Goal: Task Accomplishment & Management: Use online tool/utility

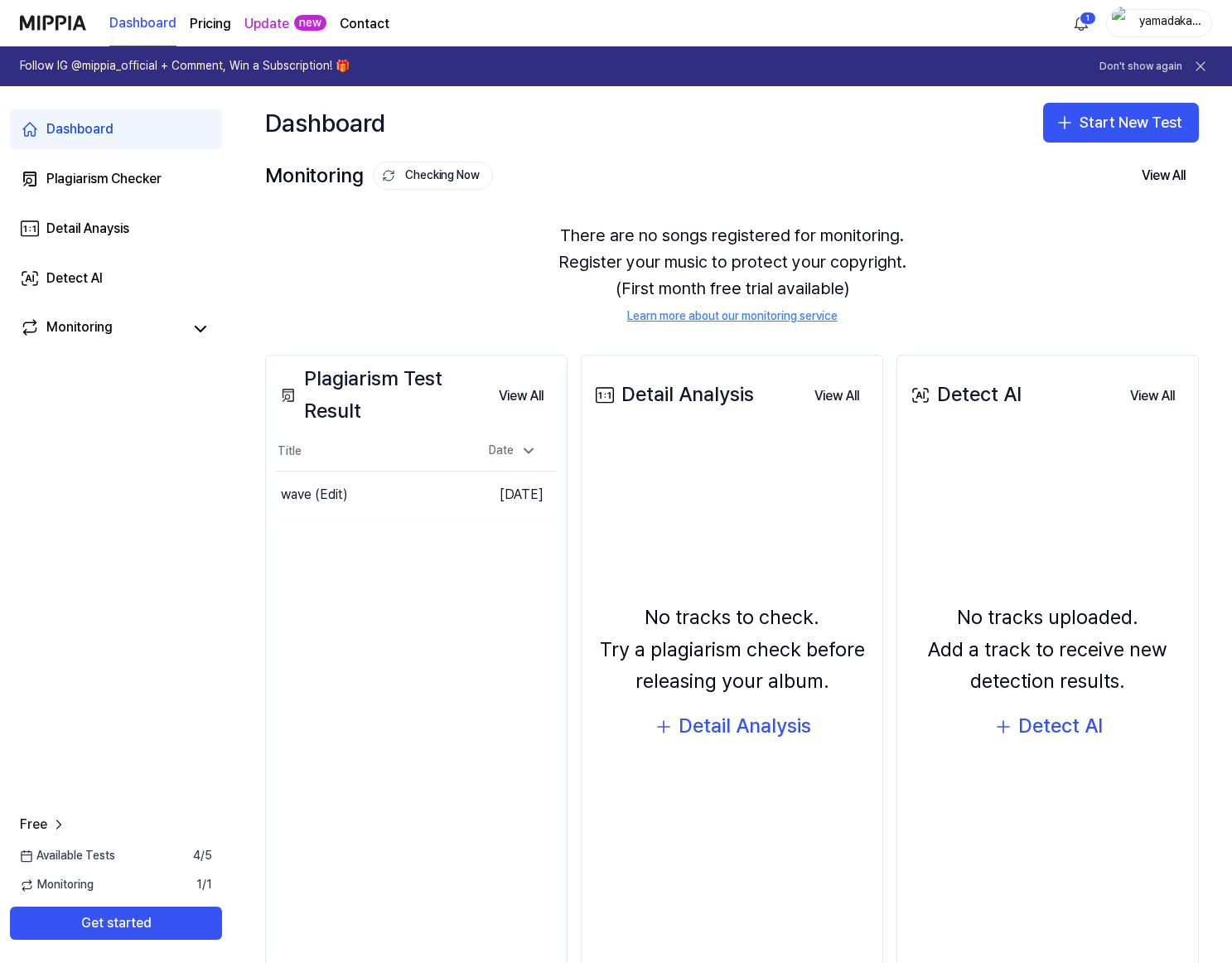
click at [668, 133] on div "Dashboard Start New Test" at bounding box center [732, 122] width 1000 height 72
click at [205, 21] on page\) "Pricing" at bounding box center [211, 24] width 41 height 20
click at [1074, 107] on button "Start New Test" at bounding box center [1122, 122] width 156 height 40
click at [1052, 166] on div "Plagiarism test" at bounding box center [1075, 169] width 76 height 17
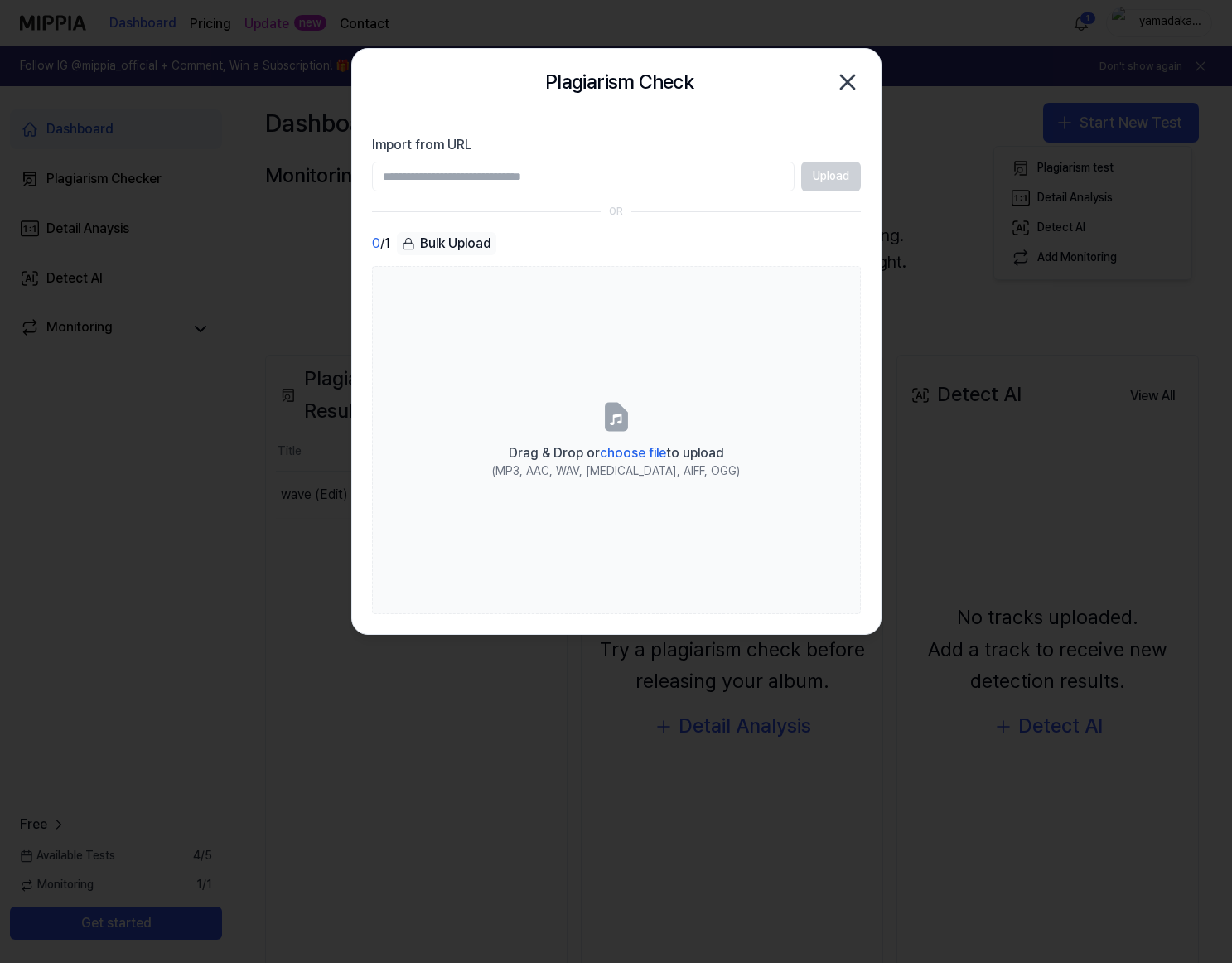
click at [599, 180] on input "Import from URL" at bounding box center [583, 177] width 423 height 30
click at [601, 146] on label "Import from URL" at bounding box center [616, 145] width 489 height 20
click at [601, 162] on input "Import from URL" at bounding box center [583, 177] width 423 height 30
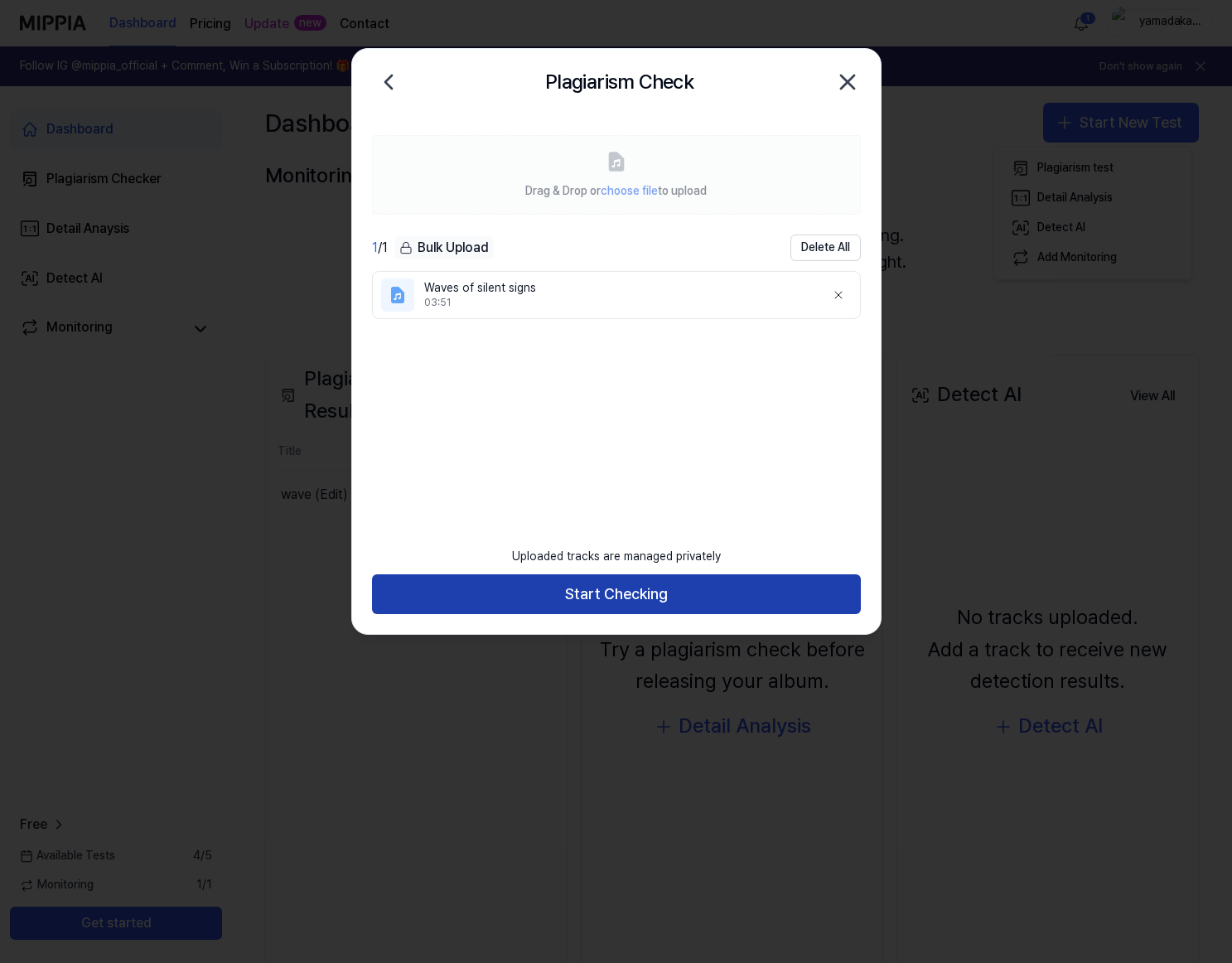
click at [659, 602] on button "Start Checking" at bounding box center [616, 594] width 489 height 40
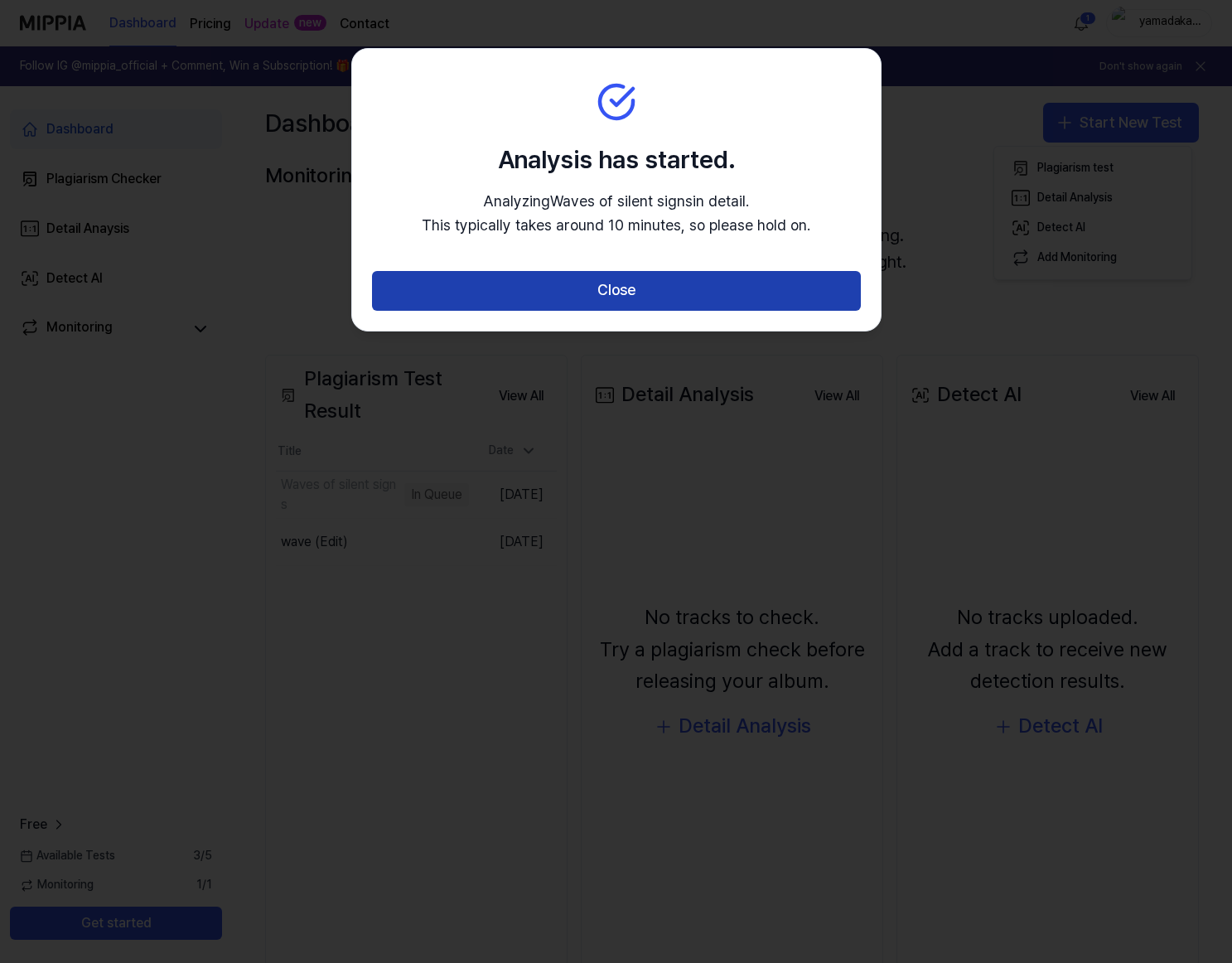
click at [648, 290] on button "Close" at bounding box center [616, 291] width 489 height 40
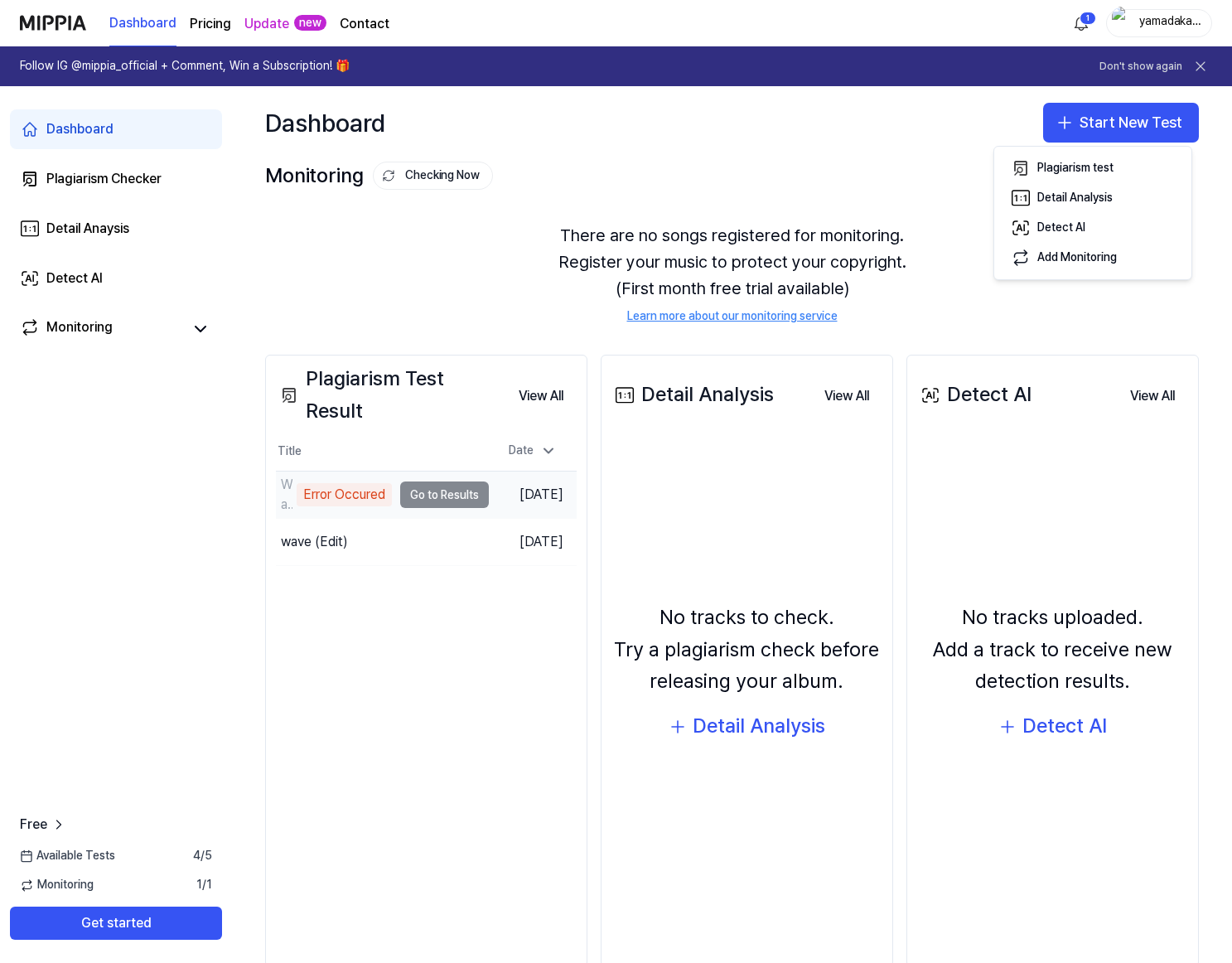
click at [369, 490] on div "Error Occured" at bounding box center [344, 494] width 95 height 24
click at [418, 494] on td "Waves of silent signs Error Occured Go to Results" at bounding box center [382, 494] width 213 height 46
click at [447, 494] on td "Waves of silent signs Error Occured Go to Results" at bounding box center [382, 494] width 213 height 46
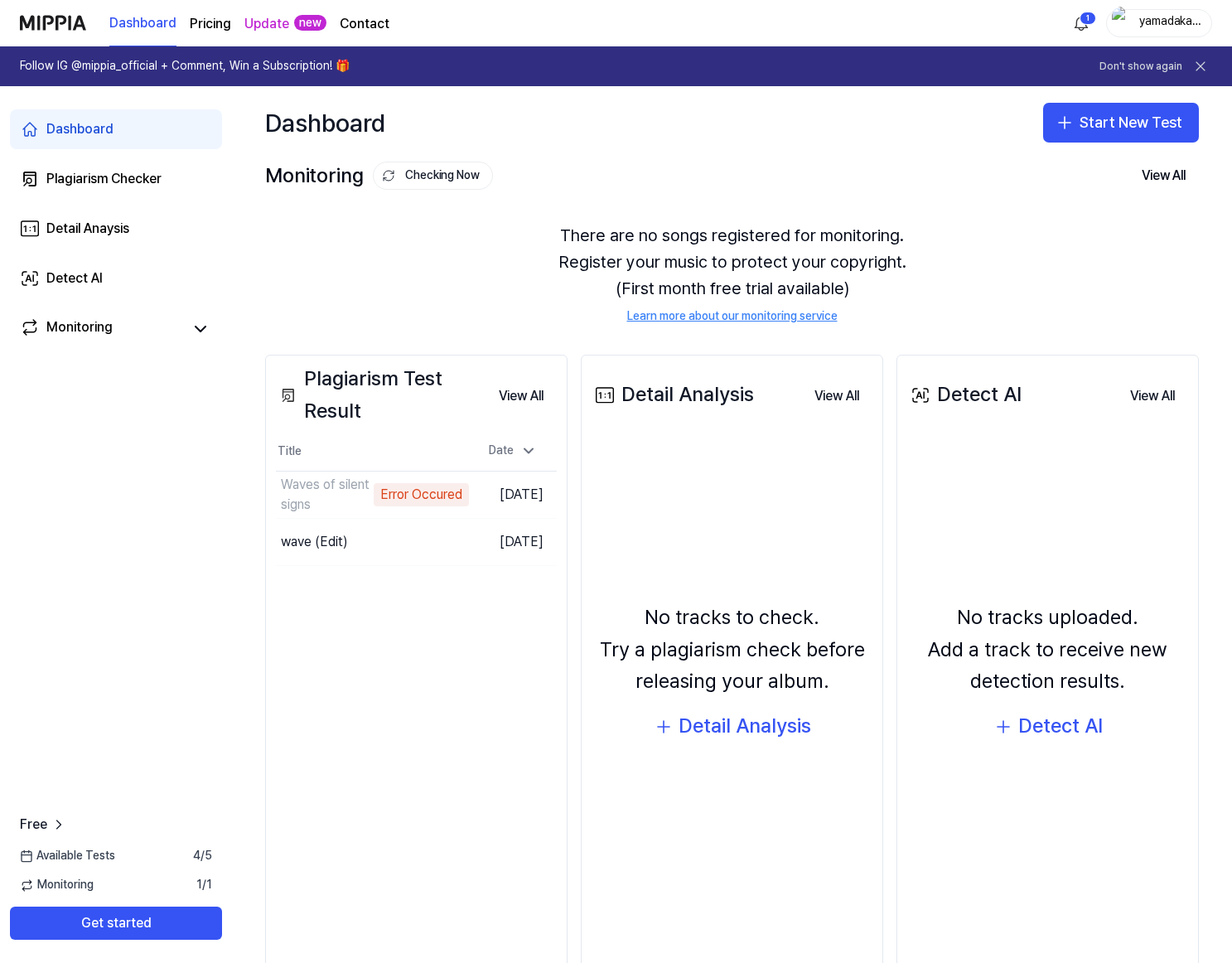
click at [459, 713] on div "Plagiarism Test Result View All Plagiarism Test Result Title Date Waves of sile…" at bounding box center [416, 661] width 302 height 613
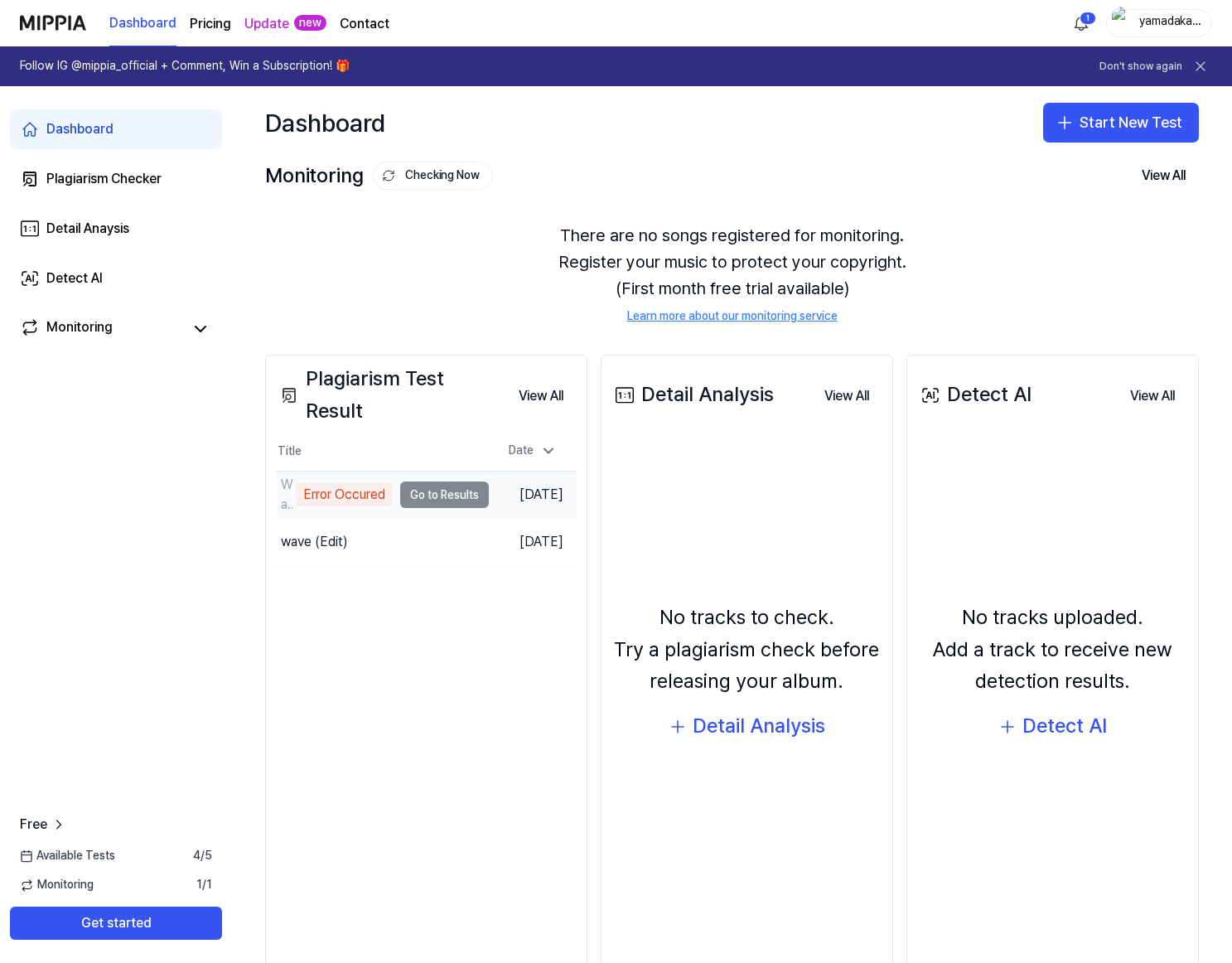
click at [307, 496] on div "Error Occured" at bounding box center [344, 494] width 95 height 24
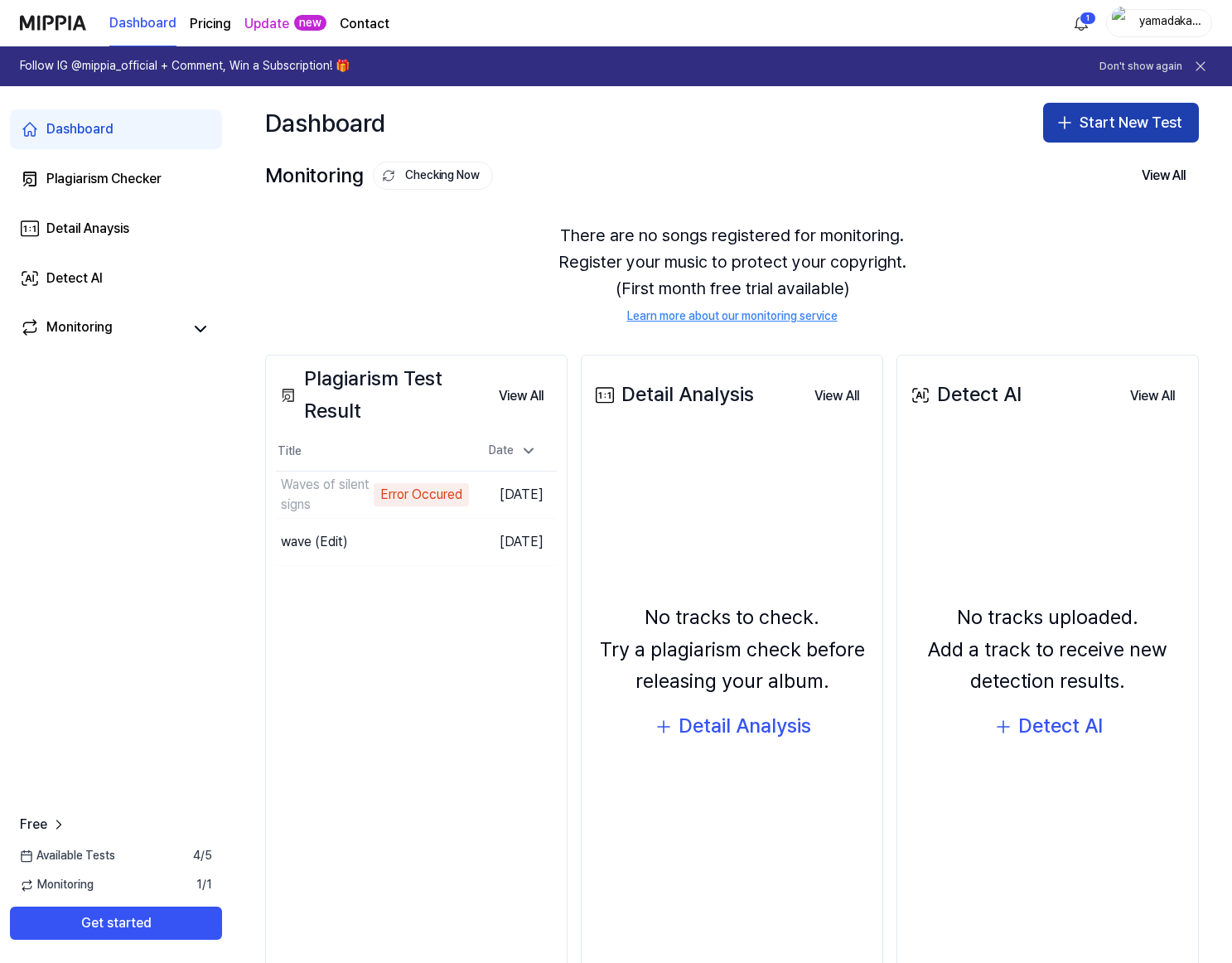
click at [1103, 133] on button "Start New Test" at bounding box center [1122, 122] width 156 height 40
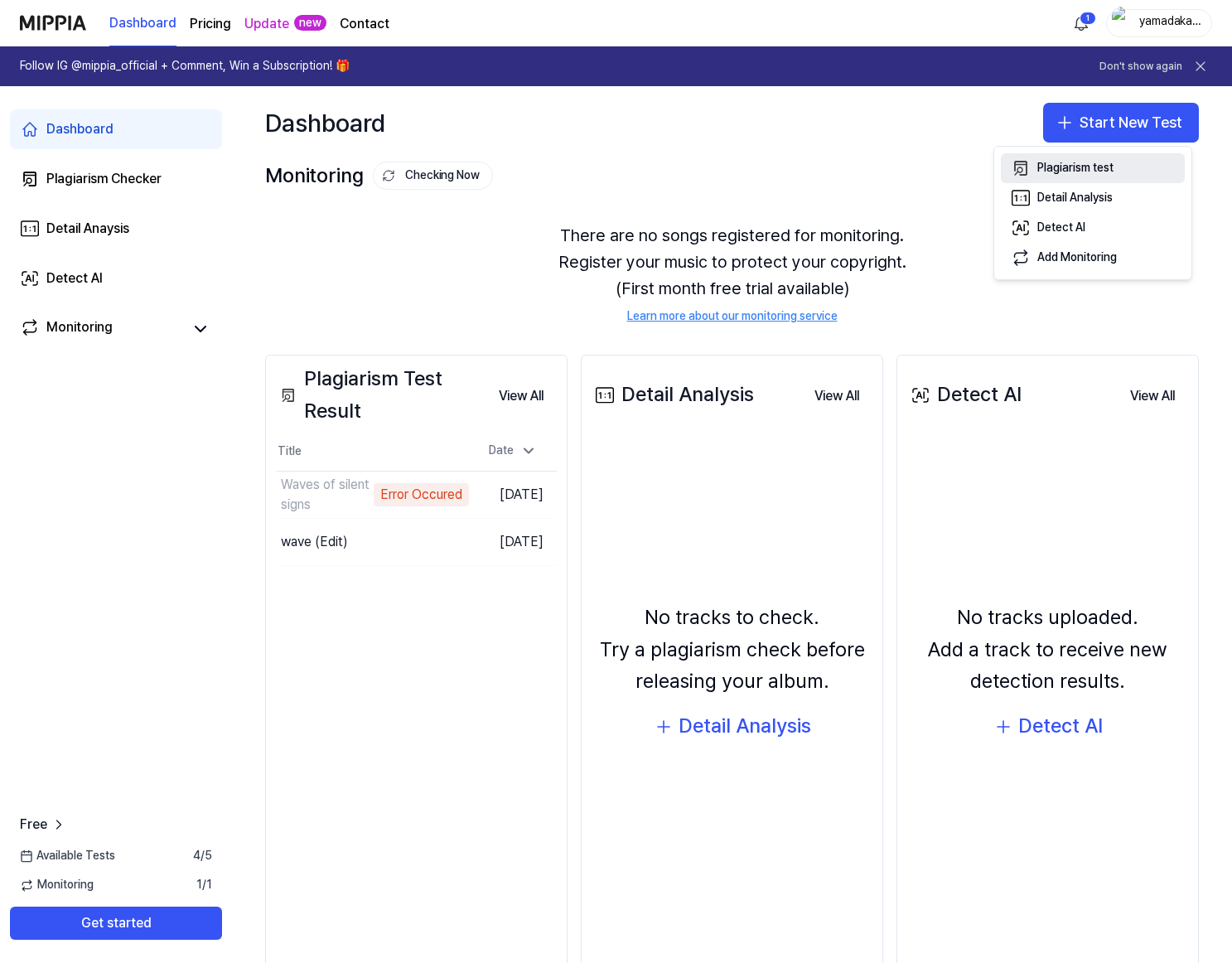
click at [1092, 172] on div "Plagiarism test" at bounding box center [1075, 169] width 76 height 17
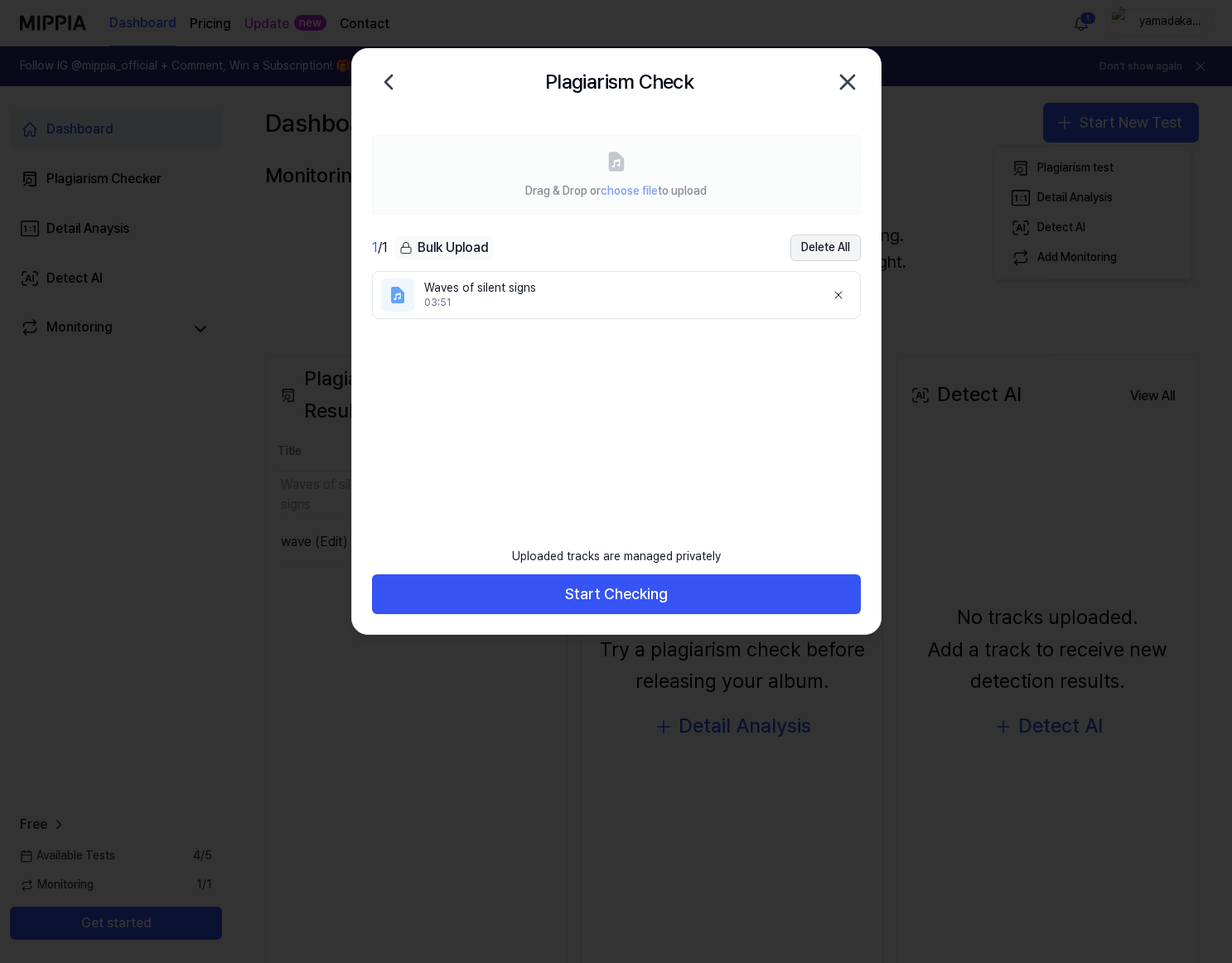
click at [824, 249] on button "Delete All" at bounding box center [825, 248] width 71 height 26
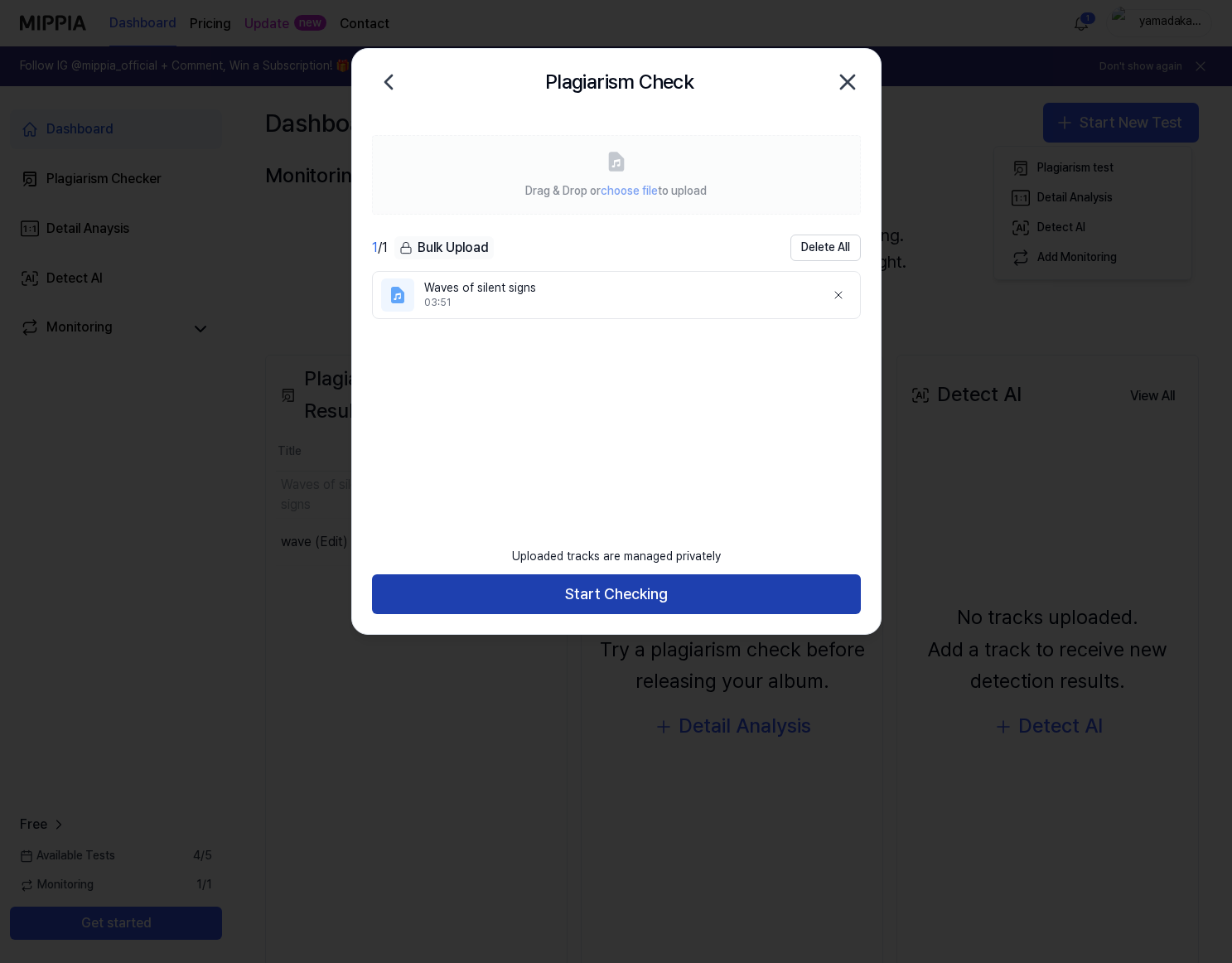
click at [648, 586] on button "Start Checking" at bounding box center [616, 594] width 489 height 40
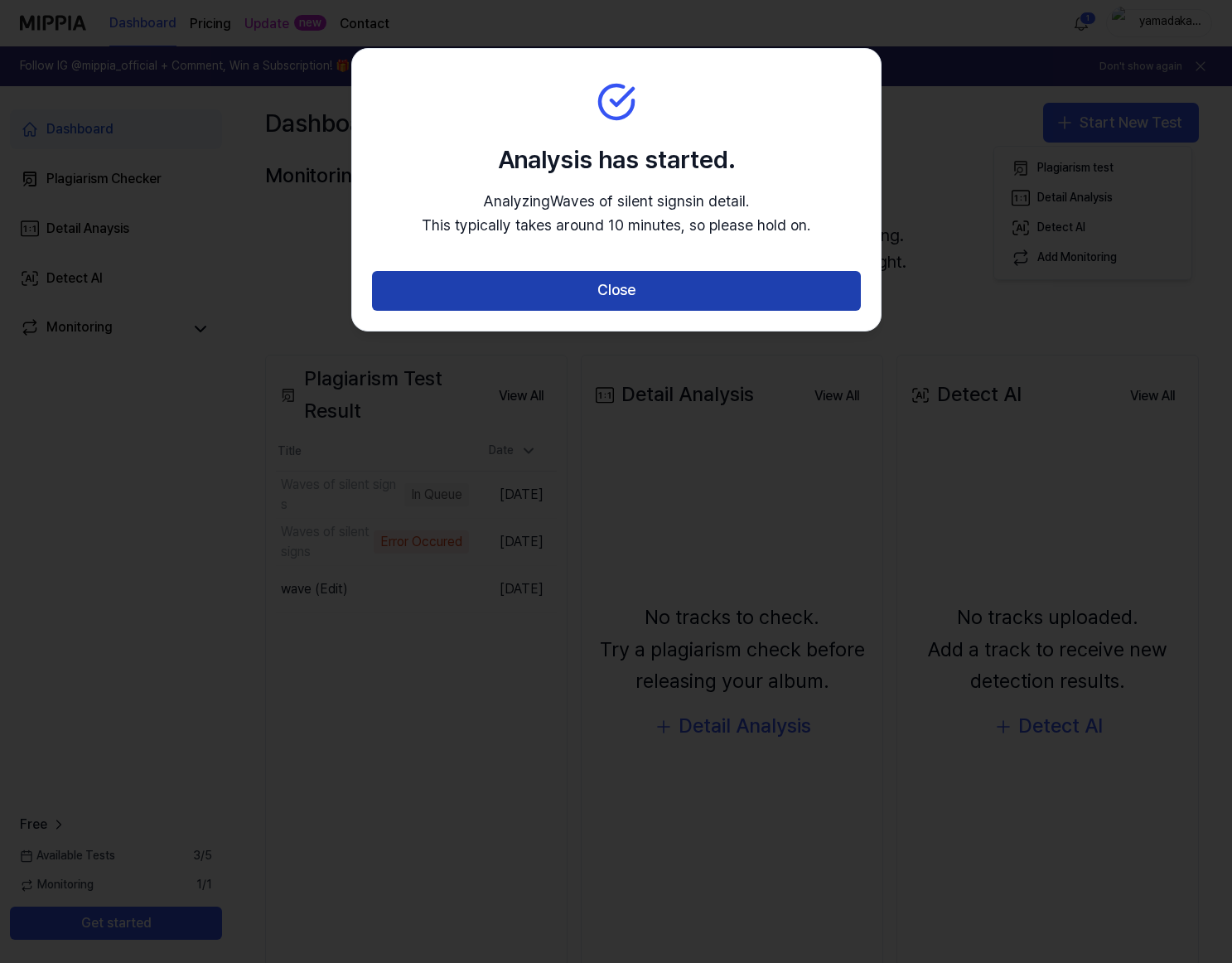
click at [682, 287] on button "Close" at bounding box center [616, 291] width 489 height 40
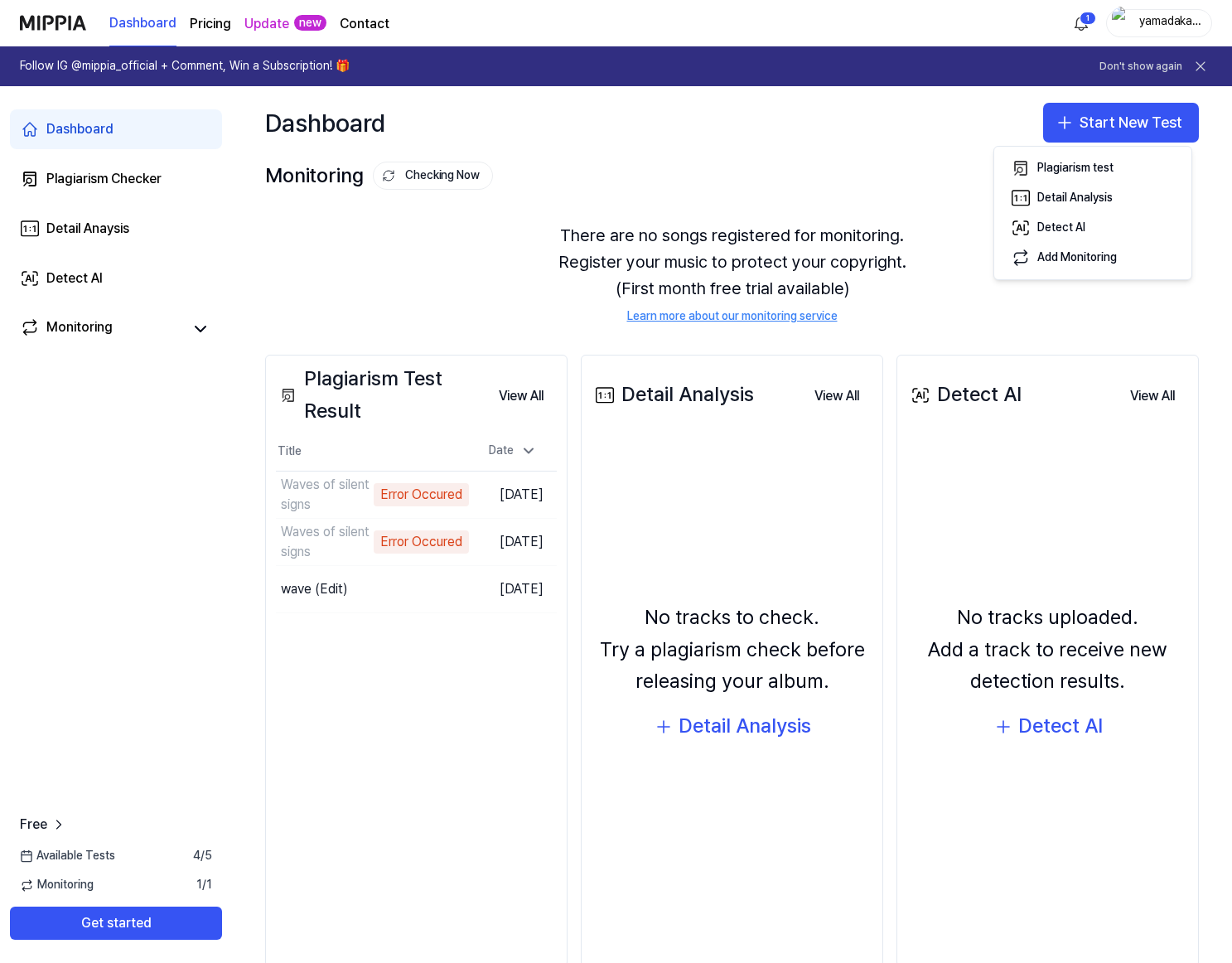
click at [486, 219] on div "There are no songs registered for monitoring. Register your music to protect yo…" at bounding box center [732, 273] width 934 height 142
click at [1080, 28] on html "Dashboard Pricing Update new Contact 1 yamadakaba Follow IG @mippia_official + …" at bounding box center [616, 481] width 1232 height 963
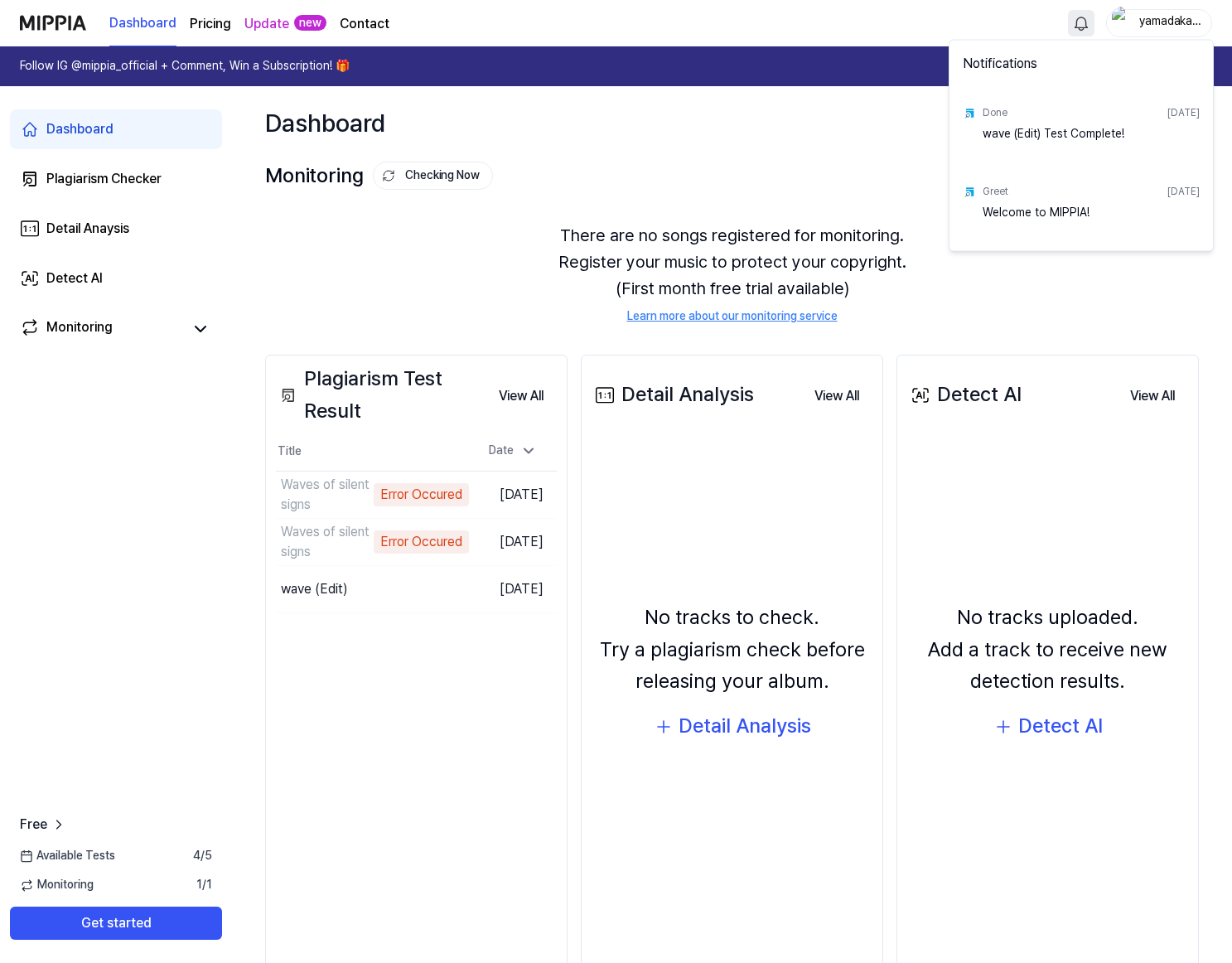
click at [516, 317] on html "Dashboard Pricing Update new Contact yamadakaba Follow IG @mippia_official + Co…" at bounding box center [616, 481] width 1232 height 963
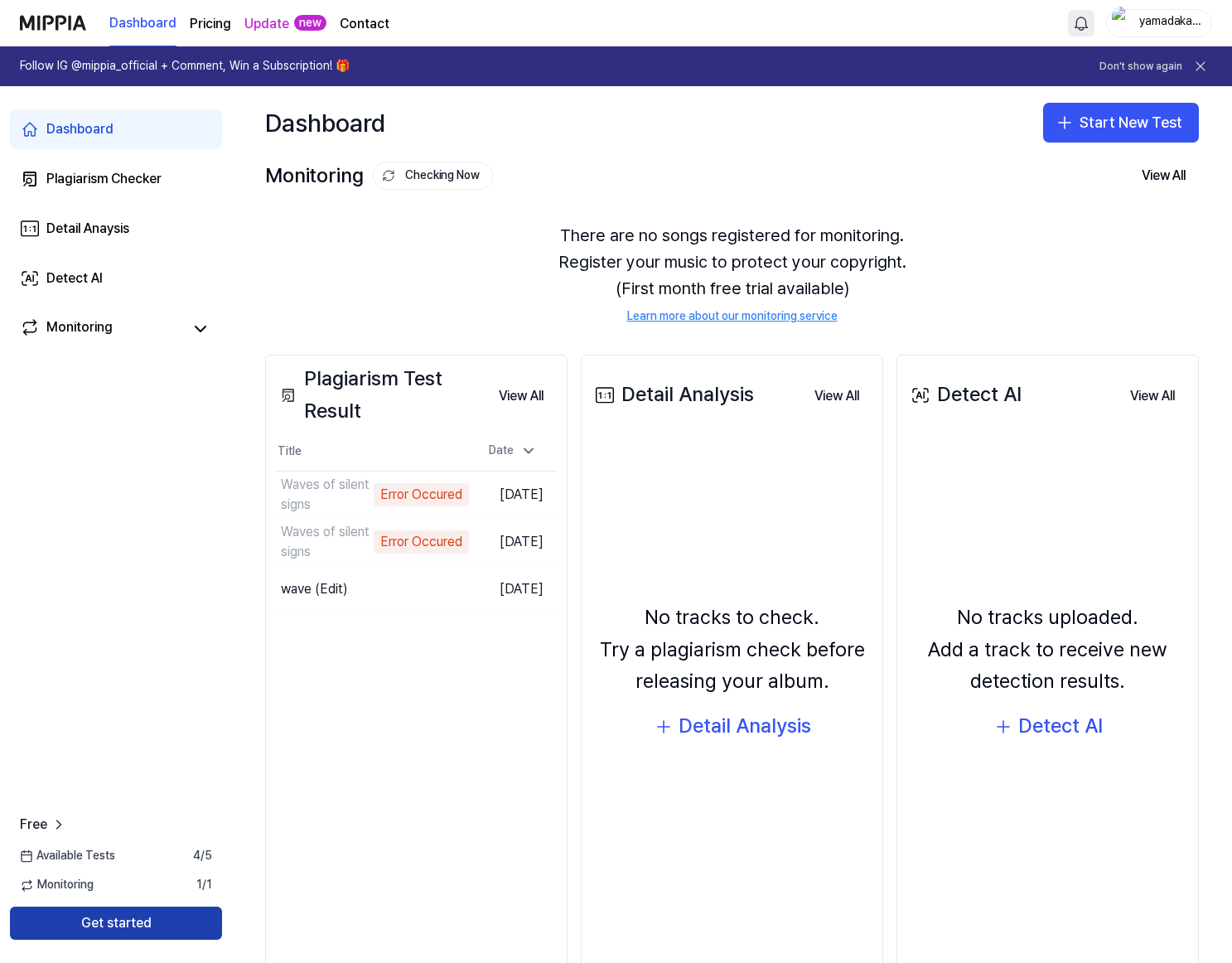
click at [169, 920] on button "Get started" at bounding box center [116, 923] width 212 height 33
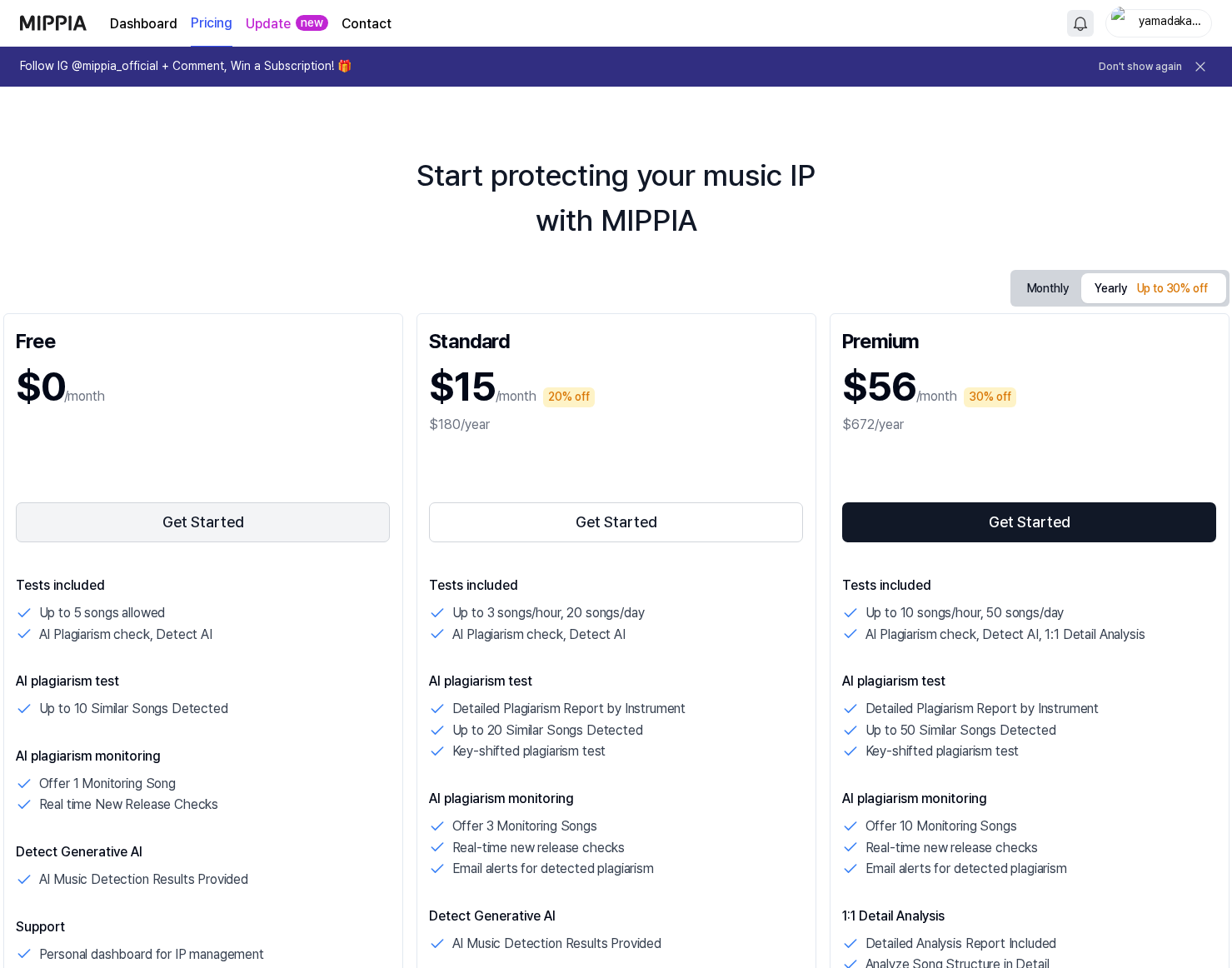
click at [242, 533] on button "Get Started" at bounding box center [203, 522] width 375 height 40
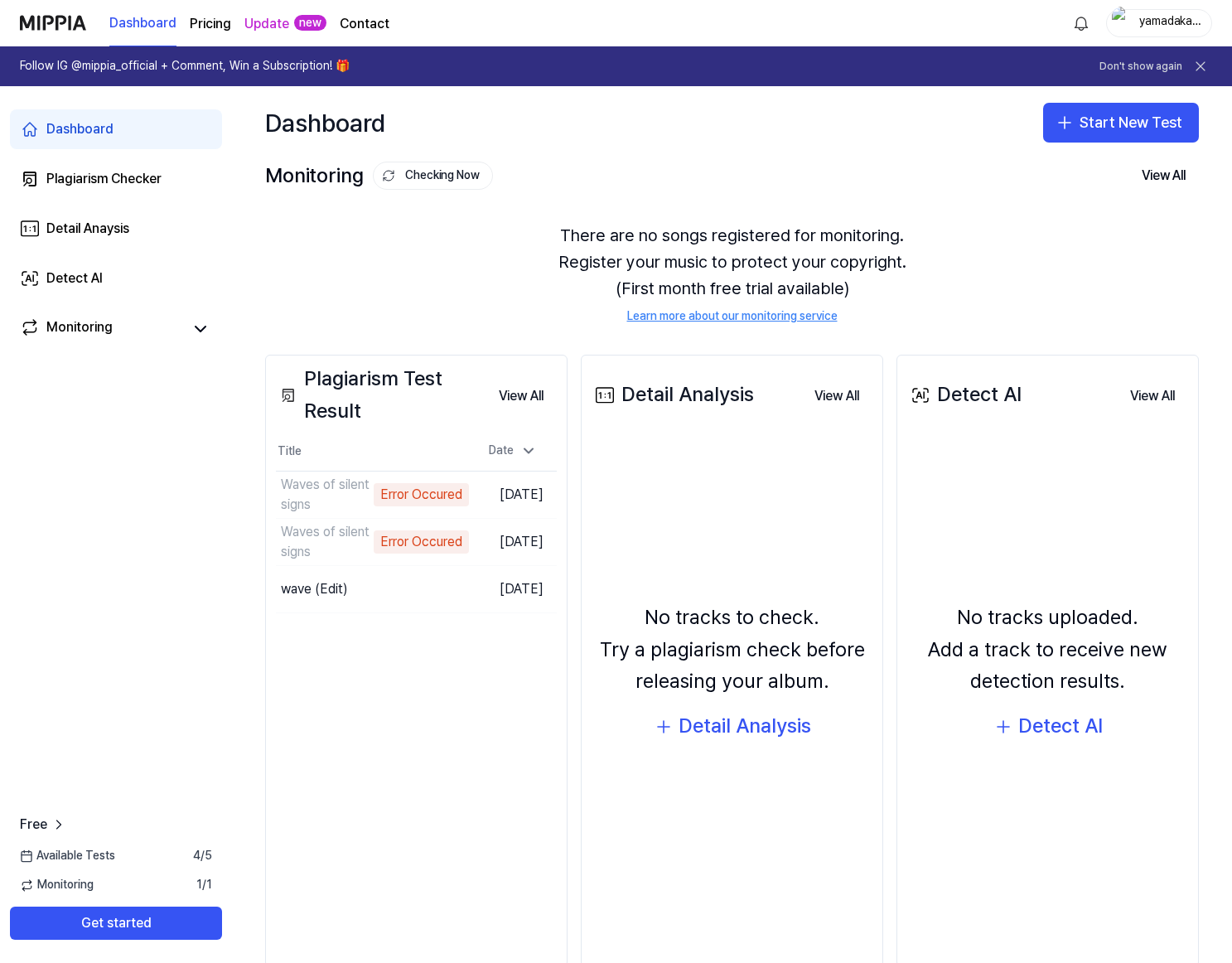
click at [435, 762] on div "Plagiarism Test Result View All Plagiarism Test Result Title Date Waves of sile…" at bounding box center [416, 661] width 302 height 613
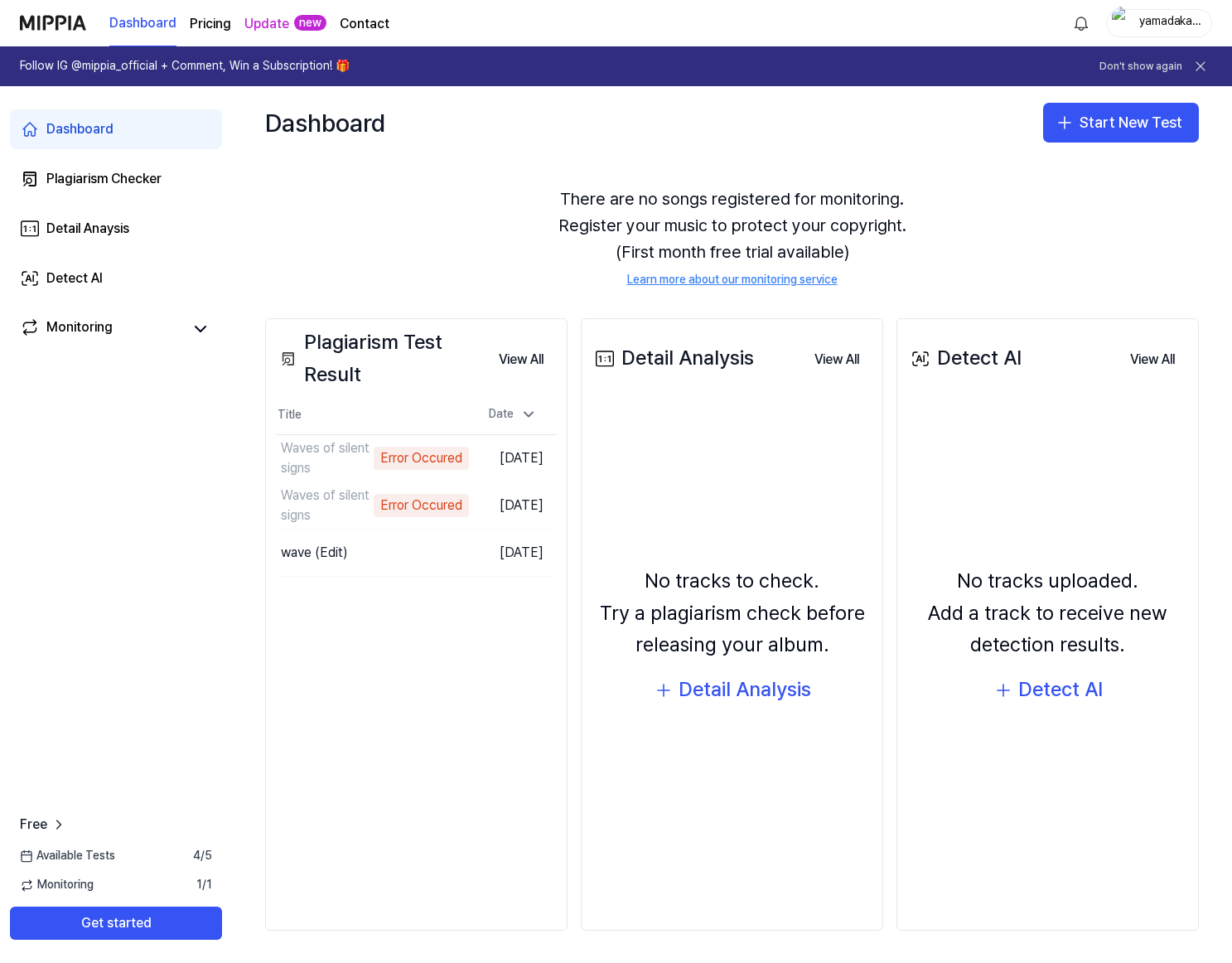
click at [440, 618] on div "Plagiarism Test Result View All Plagiarism Test Result Title Date Waves of sile…" at bounding box center [416, 624] width 302 height 613
click at [33, 831] on span "Free" at bounding box center [33, 825] width 27 height 20
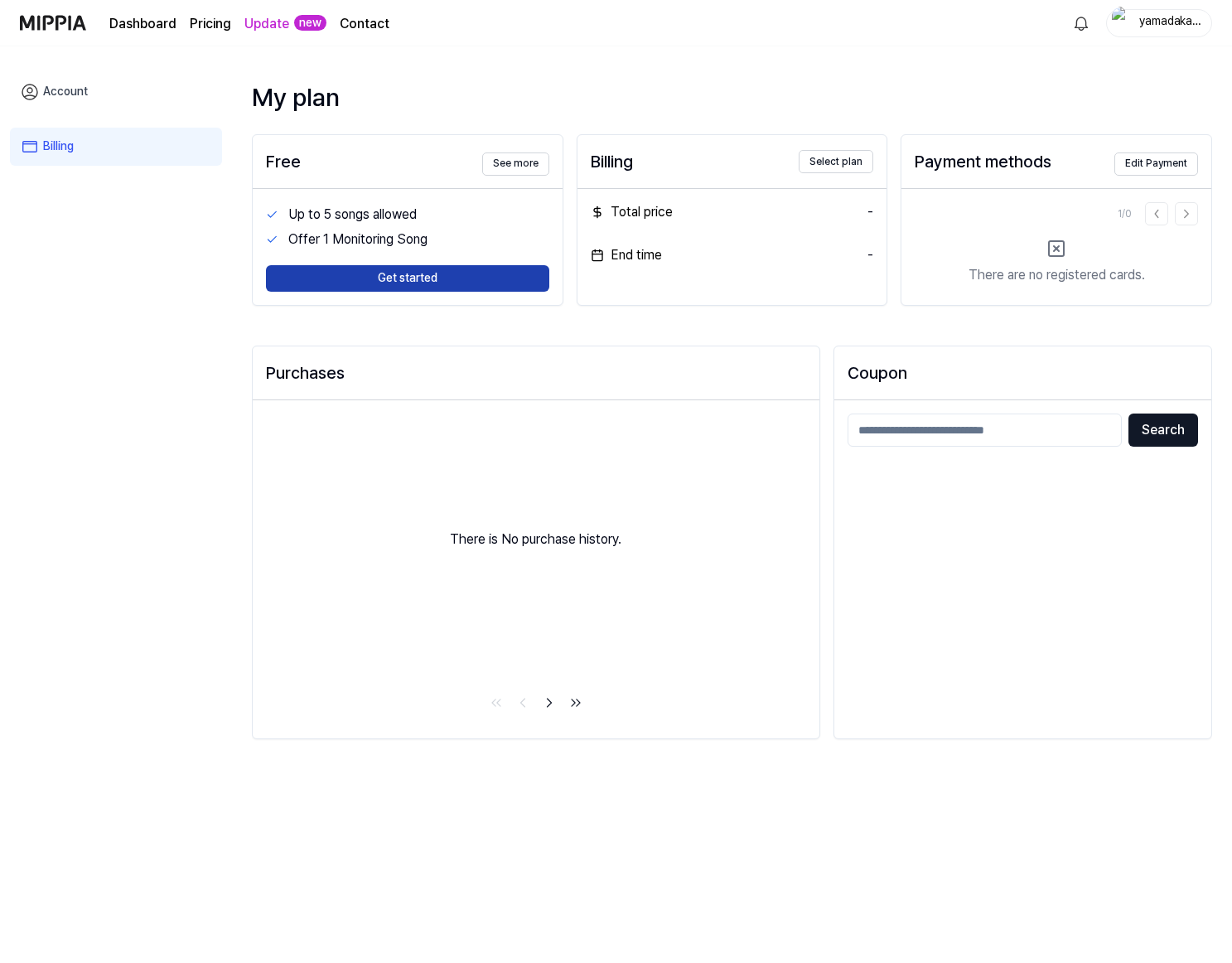
click at [406, 281] on button "Get started" at bounding box center [408, 279] width 283 height 26
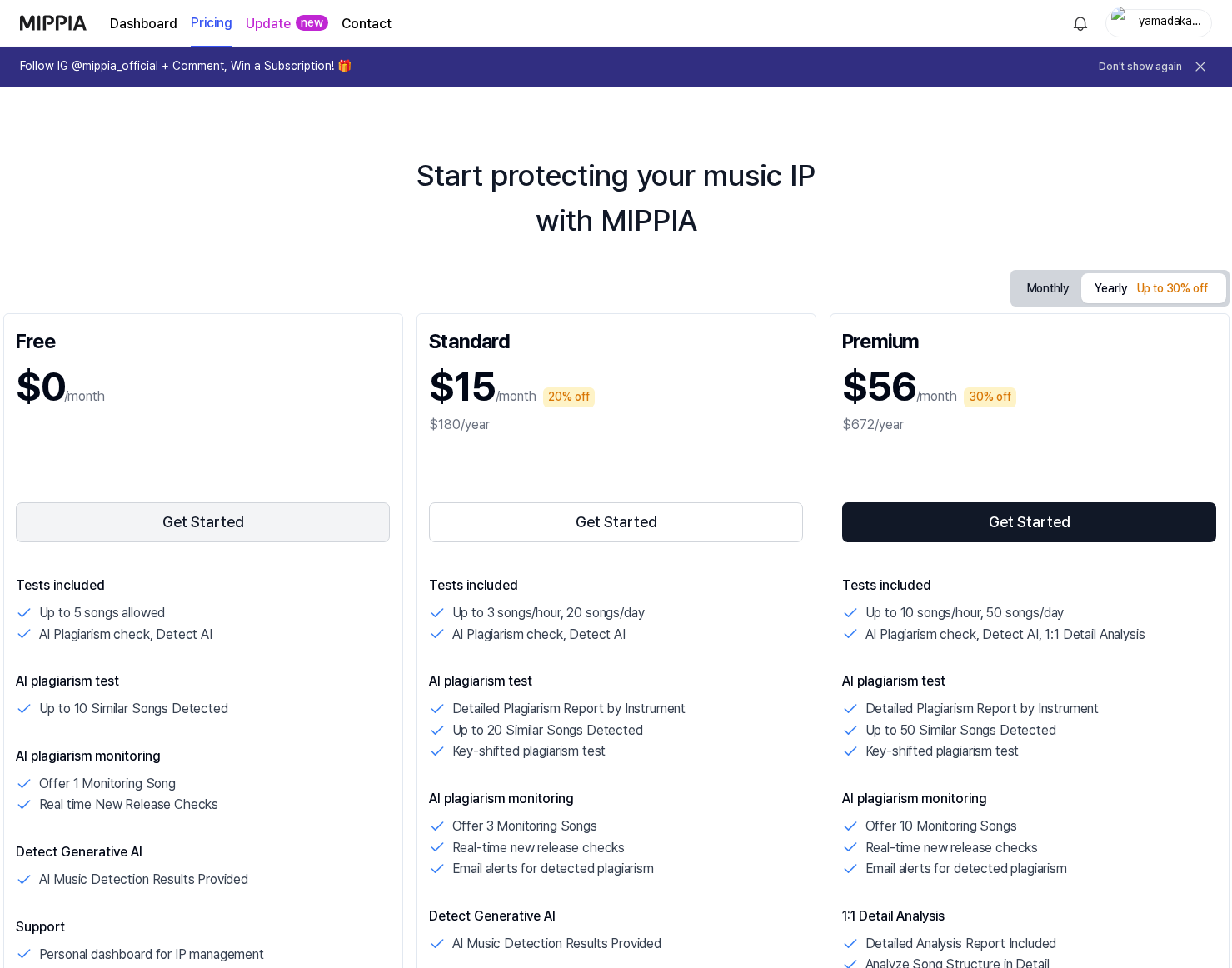
click at [196, 523] on button "Get Started" at bounding box center [203, 522] width 375 height 40
